Goal: Information Seeking & Learning: Learn about a topic

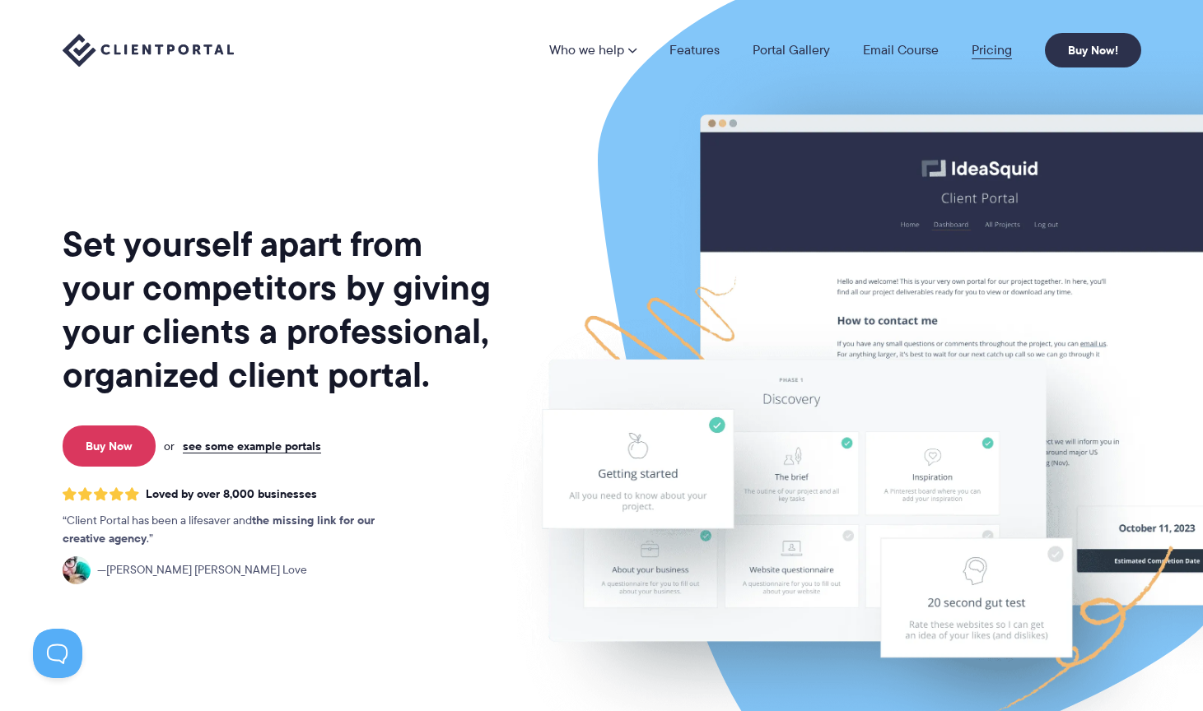
click at [981, 45] on link "Pricing" at bounding box center [991, 50] width 40 height 13
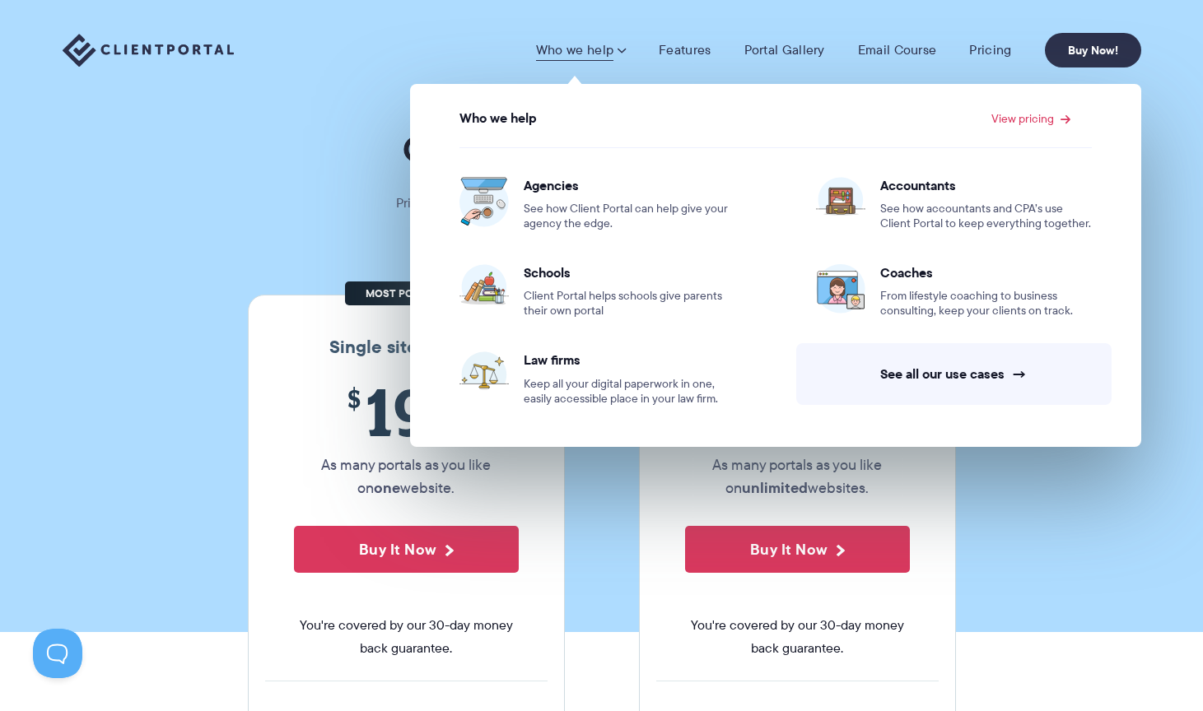
drag, startPoint x: 267, startPoint y: 73, endPoint x: 185, endPoint y: 48, distance: 85.4
click at [266, 73] on div "Who we help Who we help View pricing Agencies See how Client Portal can help gi…" at bounding box center [601, 50] width 1203 height 100
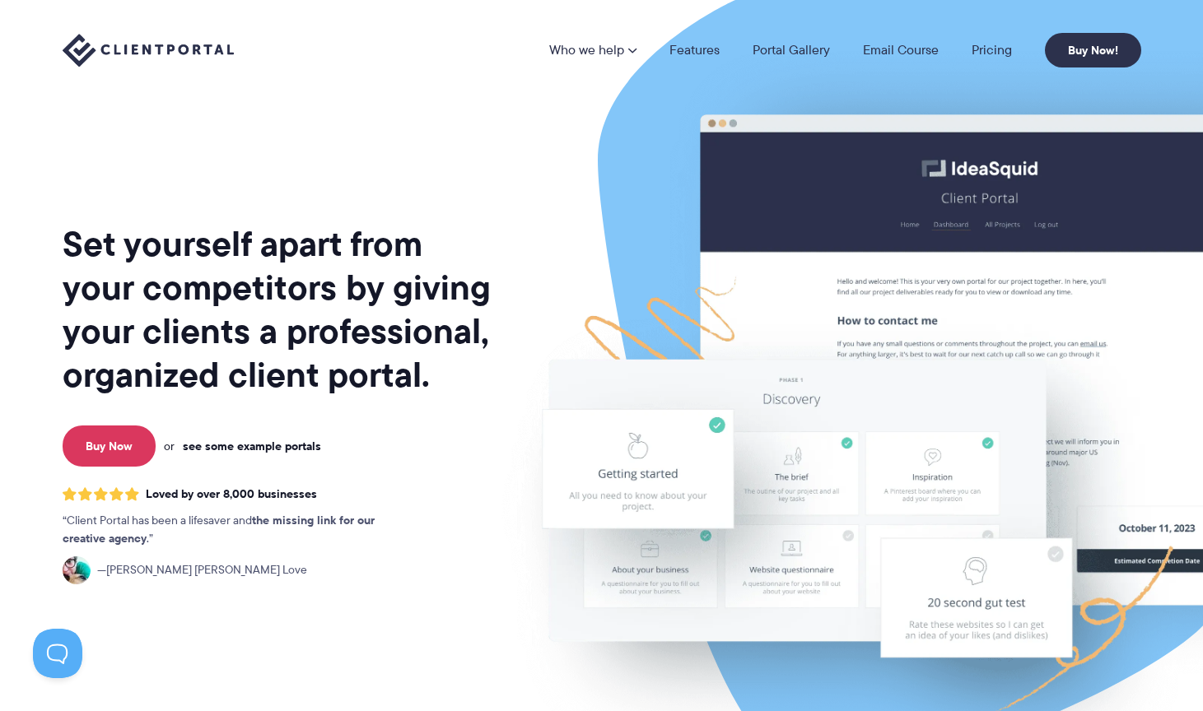
click at [296, 447] on link "see some example portals" at bounding box center [252, 446] width 138 height 15
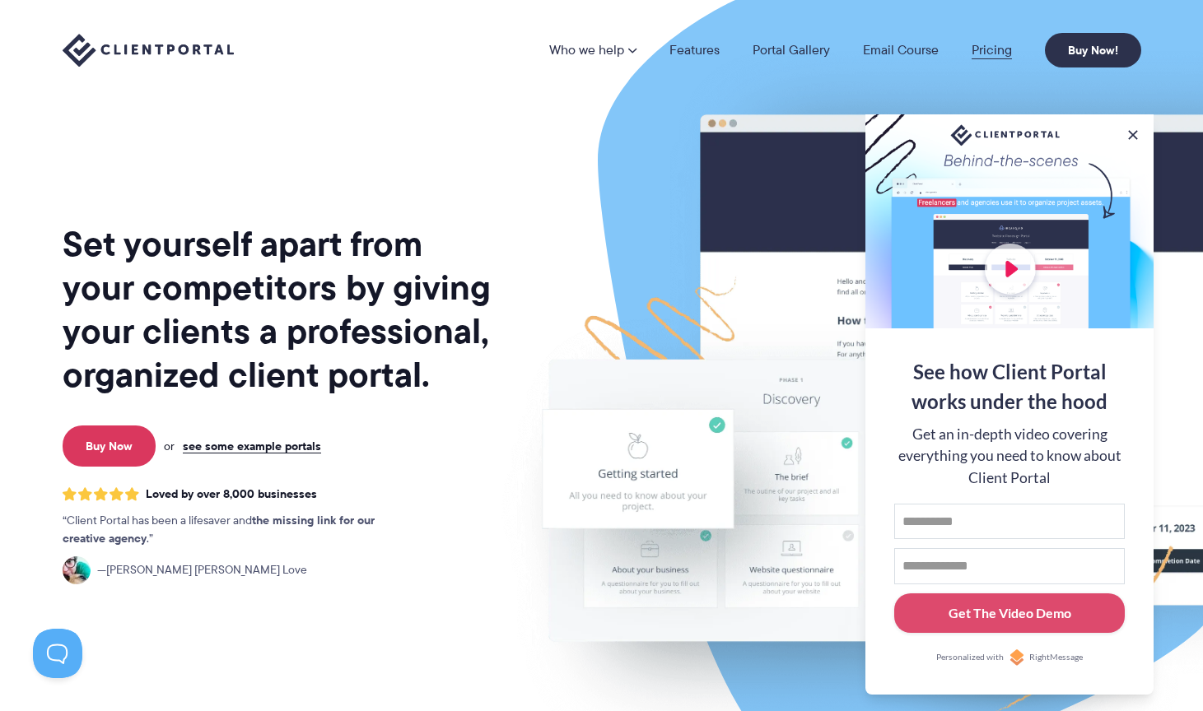
click at [973, 49] on link "Pricing" at bounding box center [991, 50] width 40 height 13
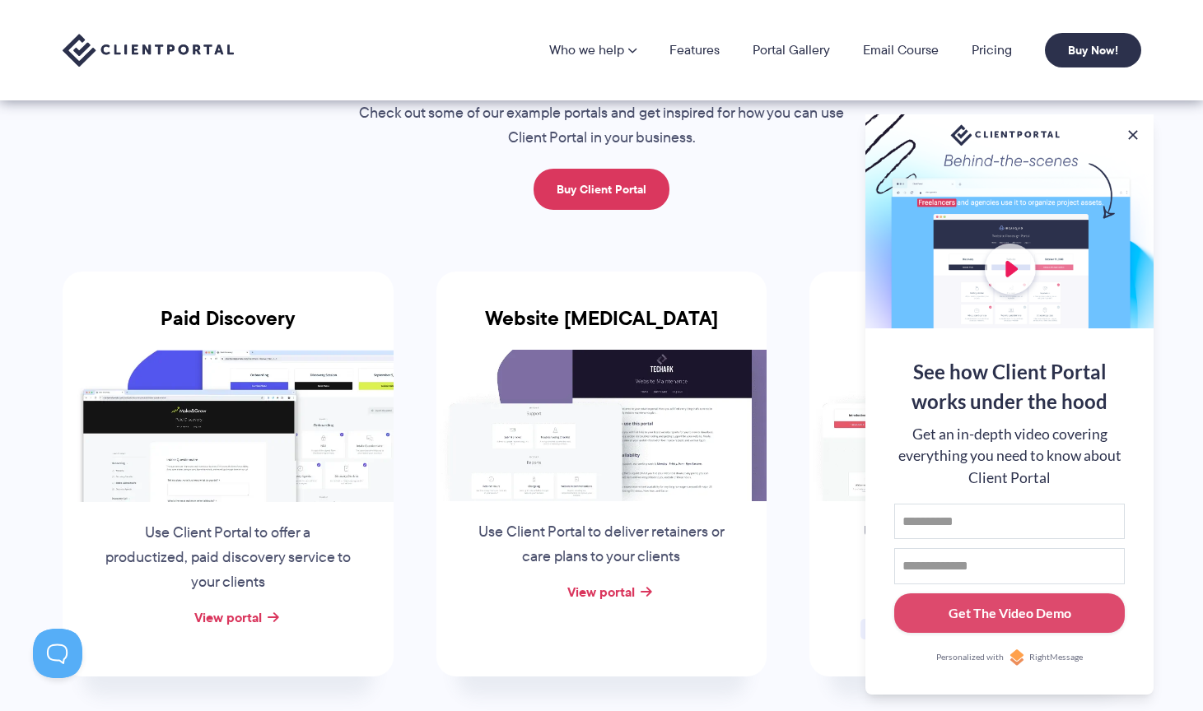
scroll to position [117, 0]
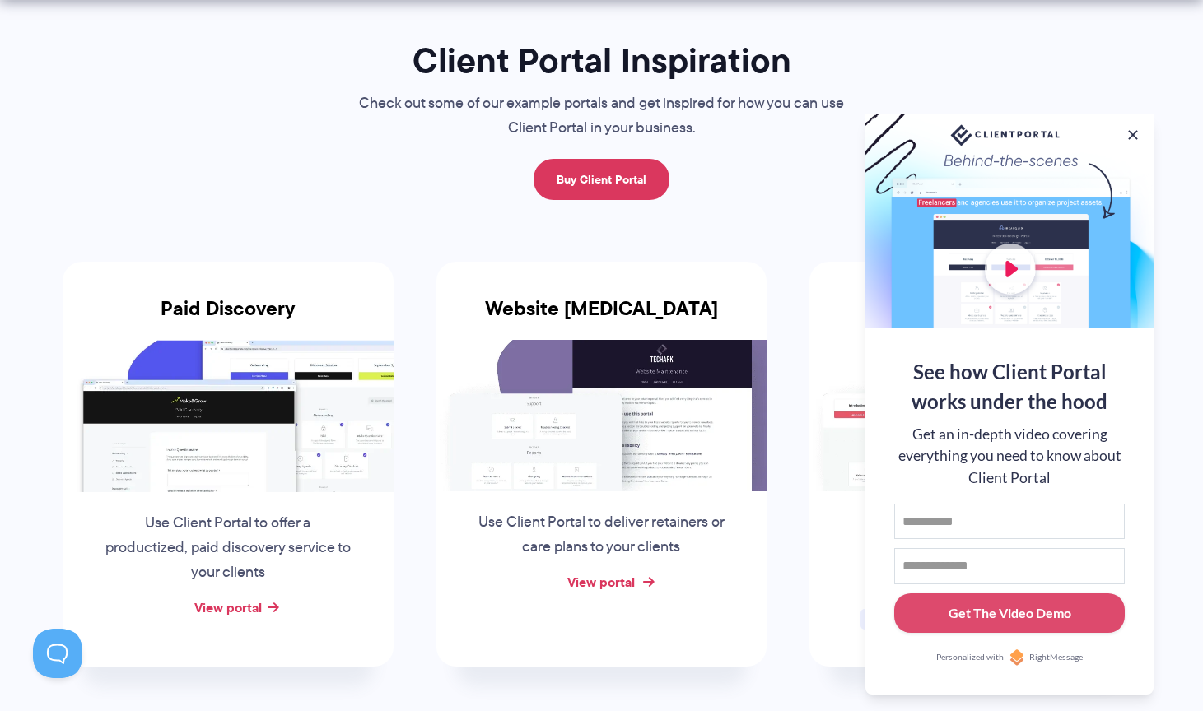
click at [630, 585] on link "View portal" at bounding box center [601, 582] width 68 height 20
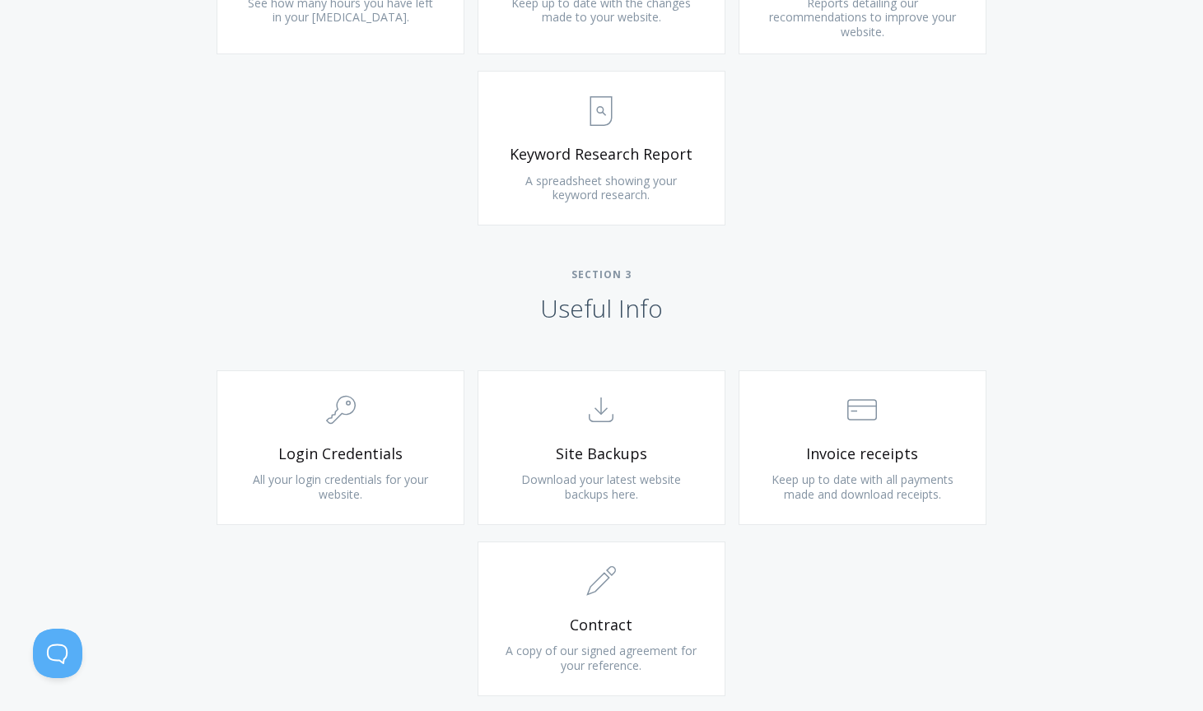
scroll to position [1417, 0]
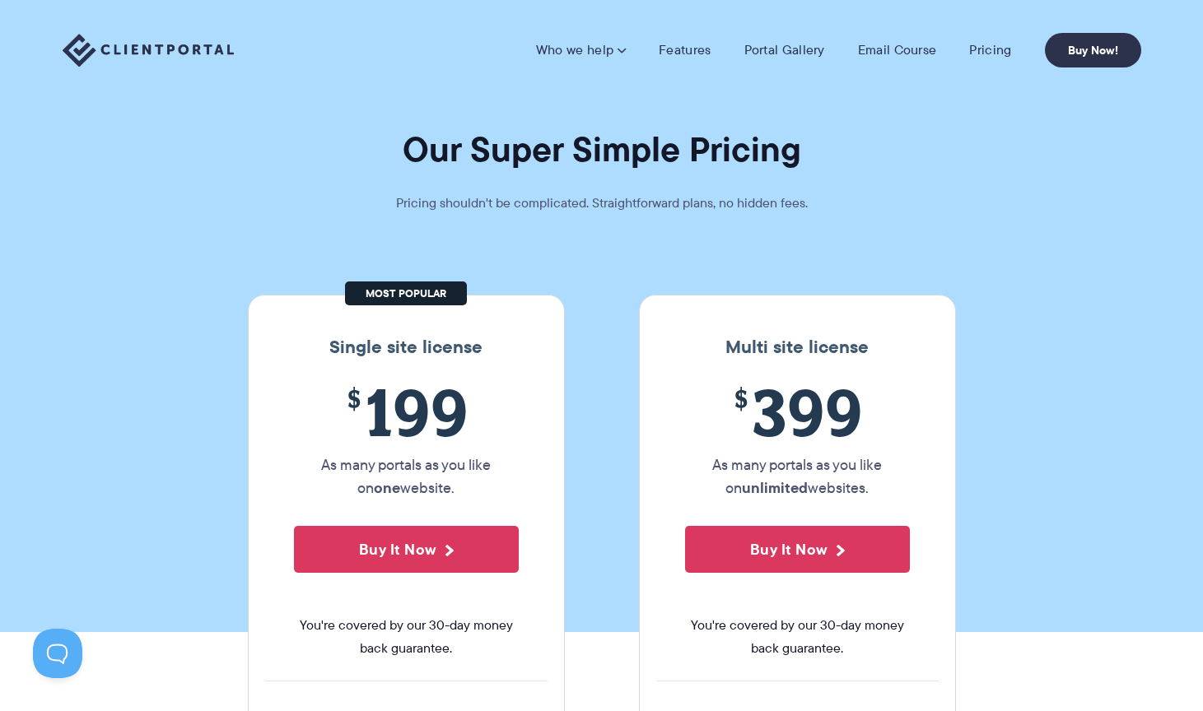
click at [133, 51] on img at bounding box center [148, 51] width 171 height 34
